Goal: Task Accomplishment & Management: Complete application form

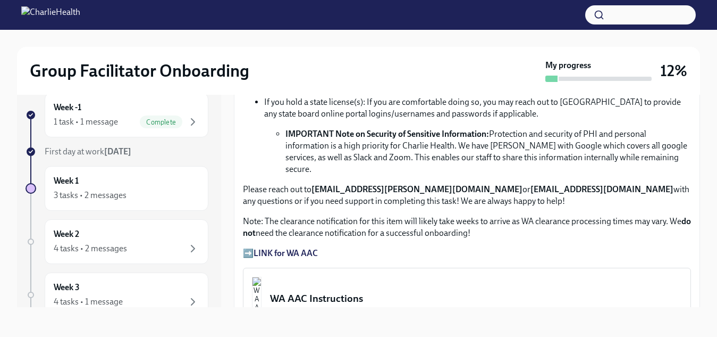
scroll to position [731, 0]
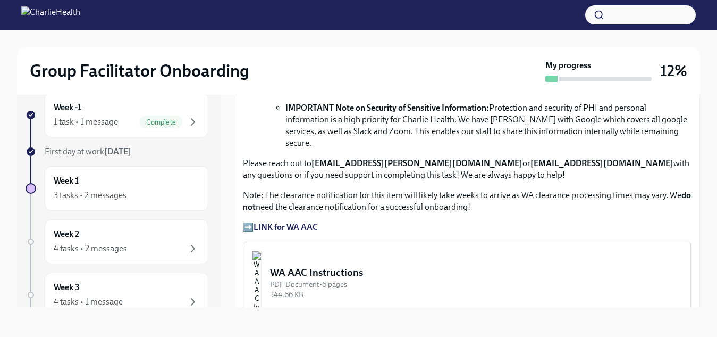
click at [308, 222] on strong "LINK for WA AAC" at bounding box center [286, 227] width 64 height 10
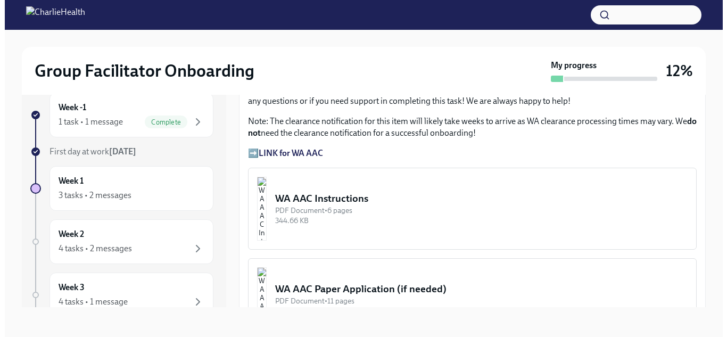
scroll to position [837, 0]
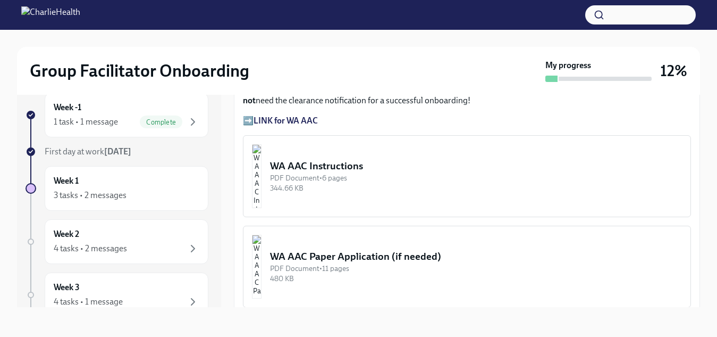
click at [362, 159] on div "WA AAC Instructions" at bounding box center [476, 166] width 412 height 14
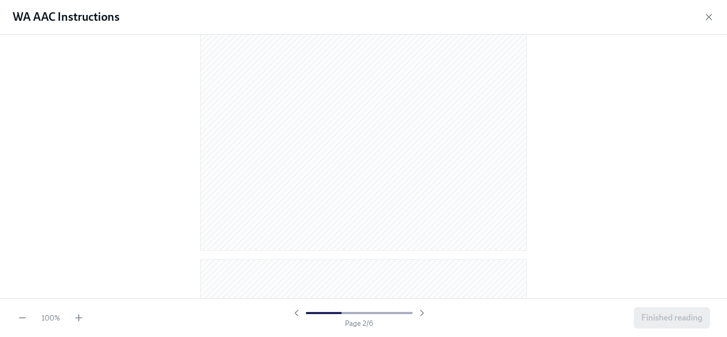
scroll to position [681, 0]
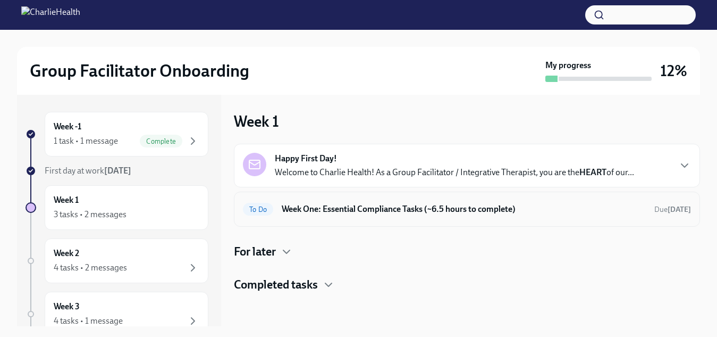
click at [375, 205] on h6 "Week One: Essential Compliance Tasks (~6.5 hours to complete)" at bounding box center [464, 209] width 364 height 12
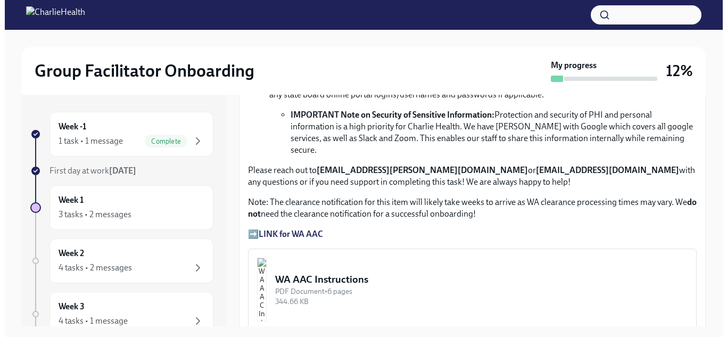
scroll to position [798, 0]
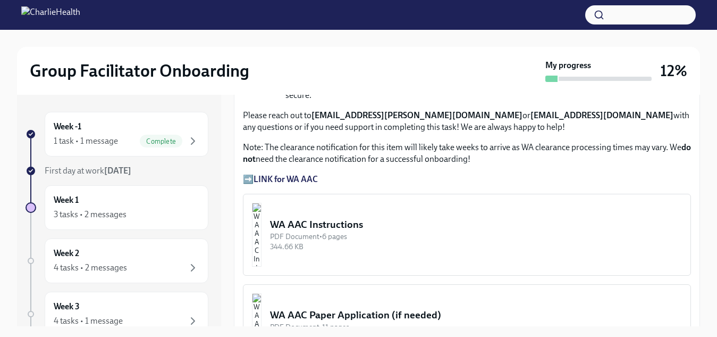
click at [365, 218] on div "WA AAC Instructions" at bounding box center [476, 225] width 412 height 14
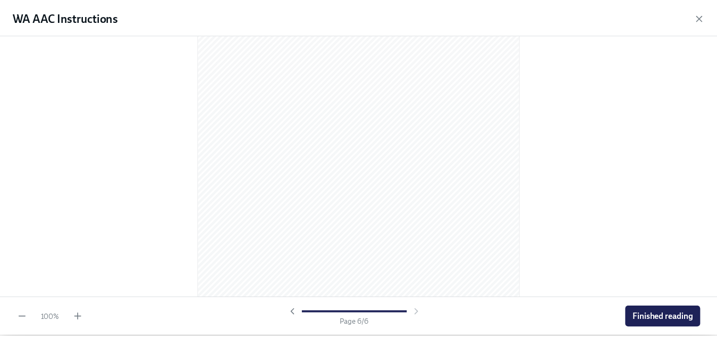
scroll to position [2330, 0]
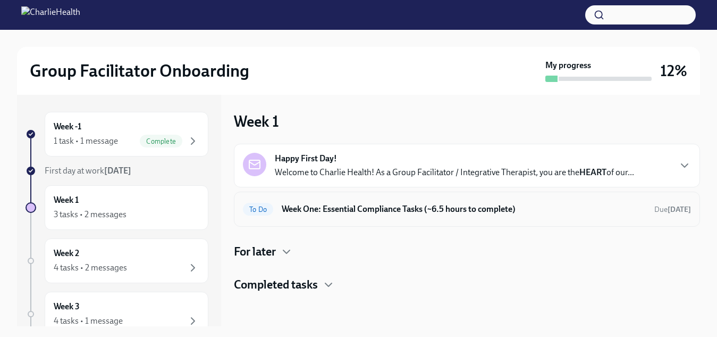
click at [347, 212] on h6 "Week One: Essential Compliance Tasks (~6.5 hours to complete)" at bounding box center [464, 209] width 364 height 12
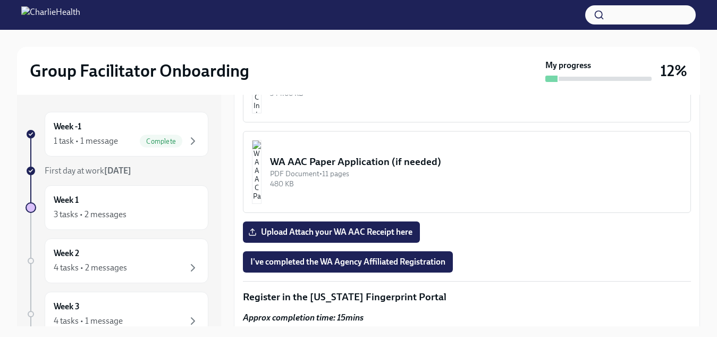
scroll to position [957, 0]
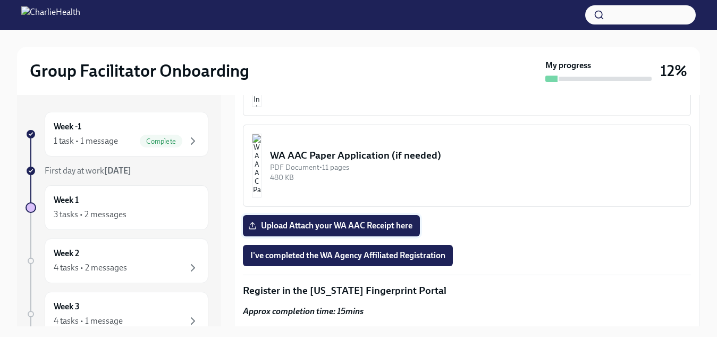
click at [387, 220] on span "Upload Attach your WA AAC Receipt here" at bounding box center [332, 225] width 162 height 11
click at [0, 0] on input "Upload Attach your WA AAC Receipt here" at bounding box center [0, 0] width 0 height 0
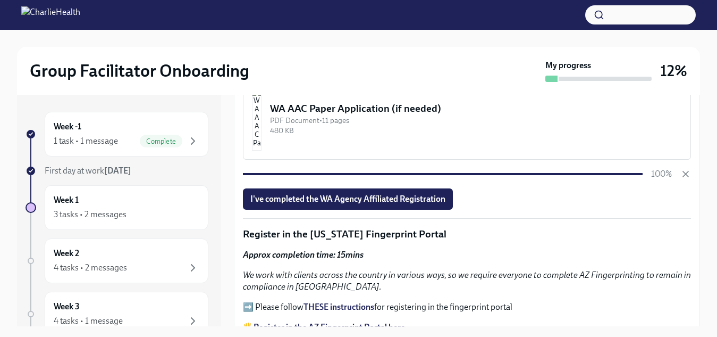
scroll to position [1011, 0]
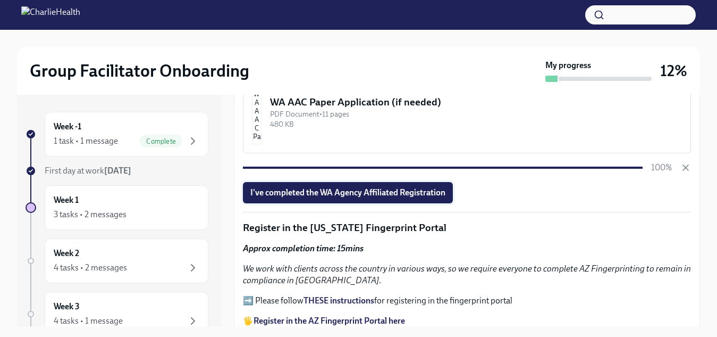
click at [360, 187] on span "I've completed the WA Agency Affiliated Registration" at bounding box center [348, 192] width 195 height 11
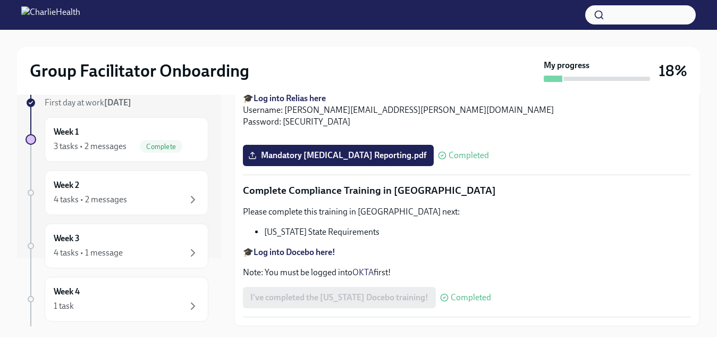
scroll to position [53, 0]
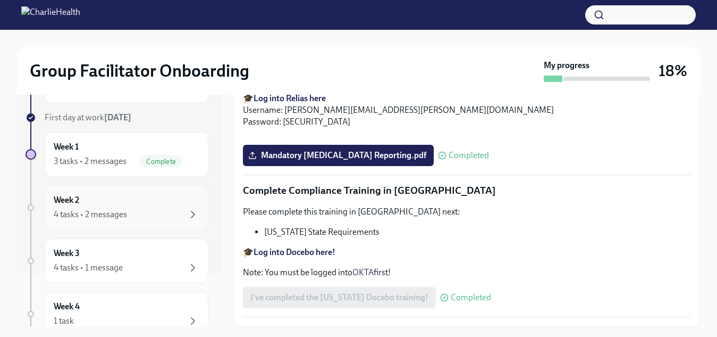
click at [181, 202] on div "Week 2 4 tasks • 2 messages" at bounding box center [127, 207] width 146 height 27
